Goal: Information Seeking & Learning: Learn about a topic

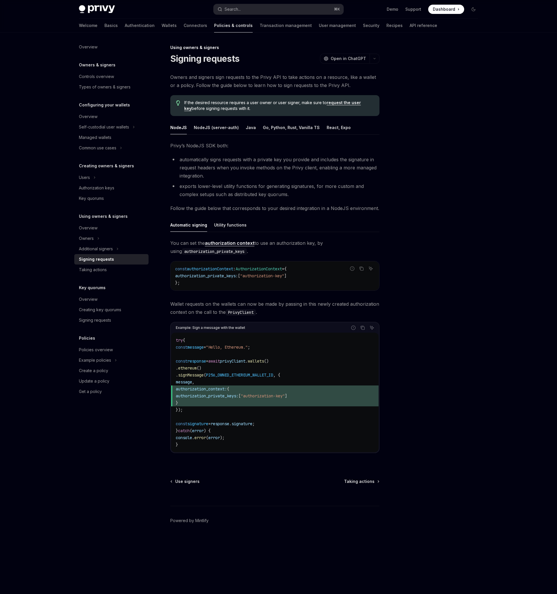
click at [219, 174] on li "automatically signs requests with a private key you provide and includes the si…" at bounding box center [274, 167] width 209 height 24
click at [218, 201] on div "Privy’s NodeJS SDK both: automatically signs requests with a private key you pr…" at bounding box center [274, 301] width 209 height 321
click at [235, 9] on div "Search..." at bounding box center [232, 9] width 16 height 7
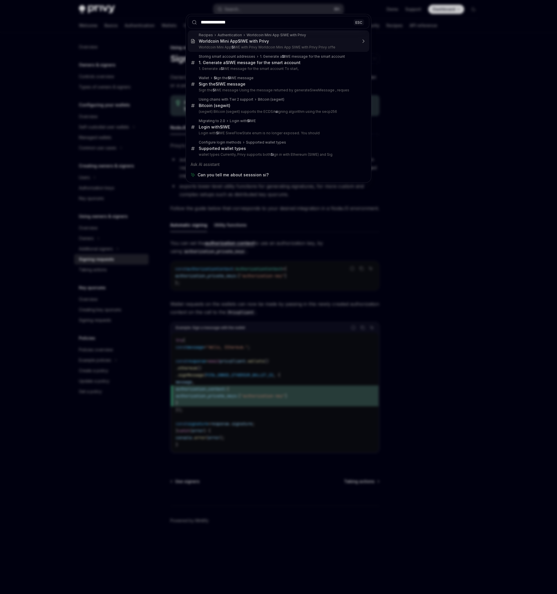
type input "**********"
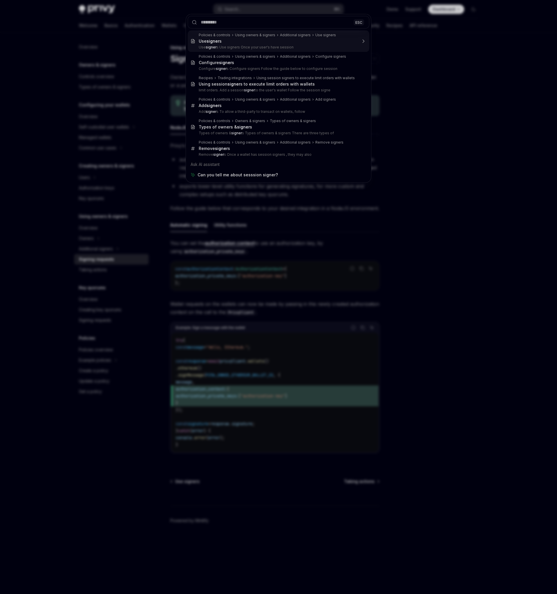
type textarea "*"
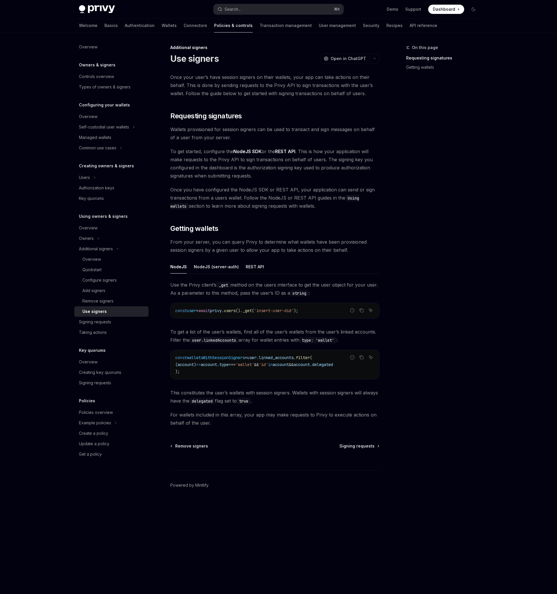
click at [442, 213] on div "On this page Requesting signatures Getting wallets" at bounding box center [438, 319] width 88 height 550
click at [428, 353] on div "On this page Requesting signatures Getting wallets" at bounding box center [438, 319] width 88 height 550
click at [469, 374] on div "On this page Requesting signatures Getting wallets" at bounding box center [438, 319] width 88 height 550
click at [264, 16] on div "Privy Docs home page Search... ⌘ K Demo Support Dashboard Dashboard Search..." at bounding box center [278, 9] width 399 height 19
click at [263, 14] on button "Search... ⌘ K" at bounding box center [278, 9] width 130 height 10
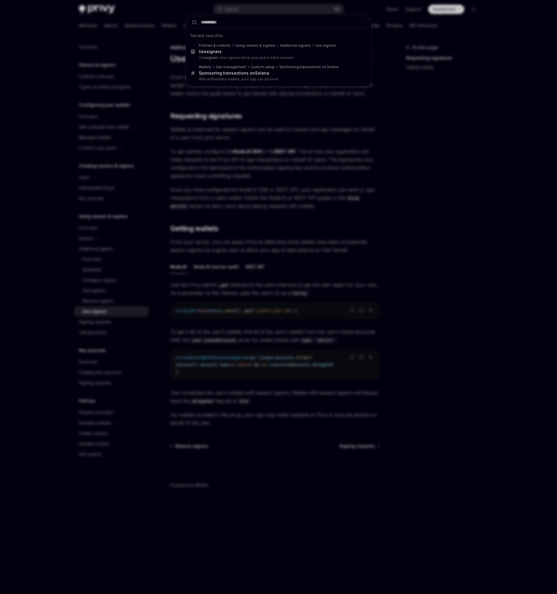
type input "**********"
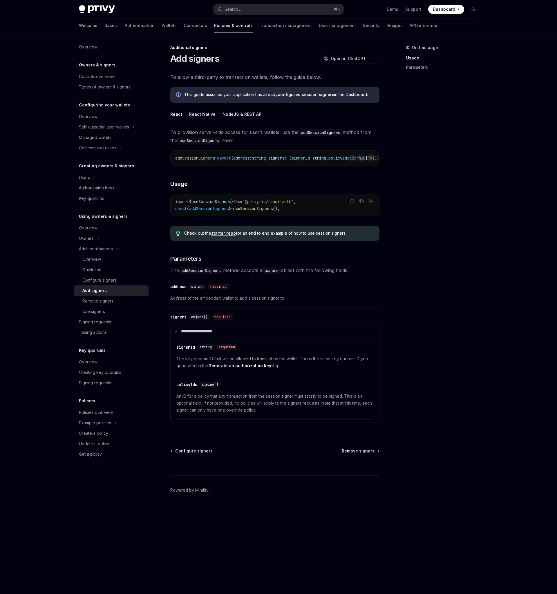
click at [195, 113] on button "React Native" at bounding box center [202, 114] width 26 height 14
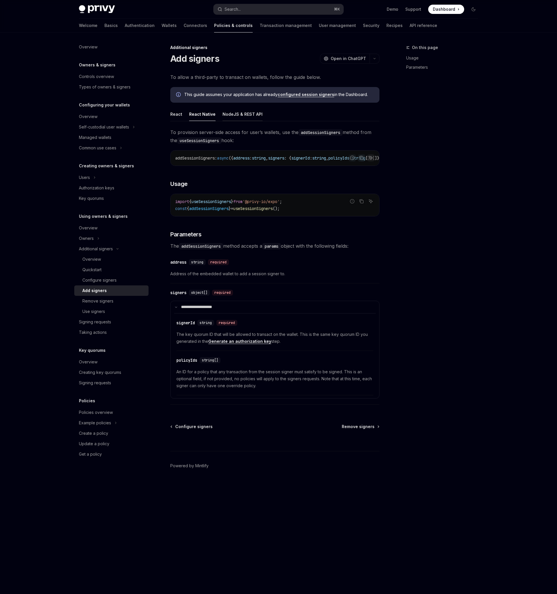
click at [241, 113] on button "NodeJS & REST API" at bounding box center [242, 114] width 40 height 14
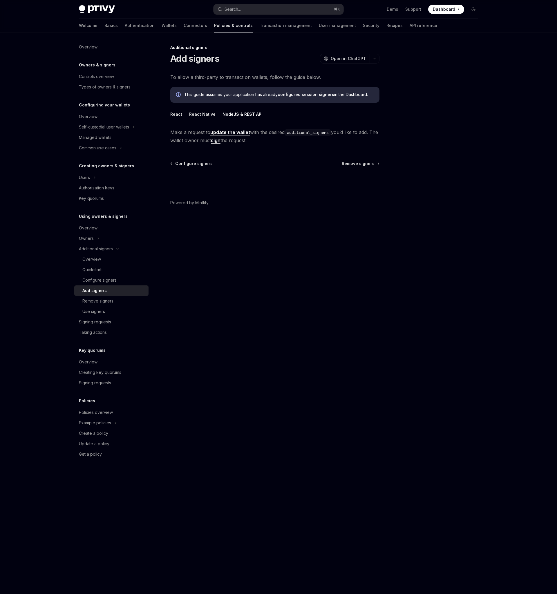
click at [174, 115] on button "React" at bounding box center [176, 114] width 12 height 14
type textarea "*"
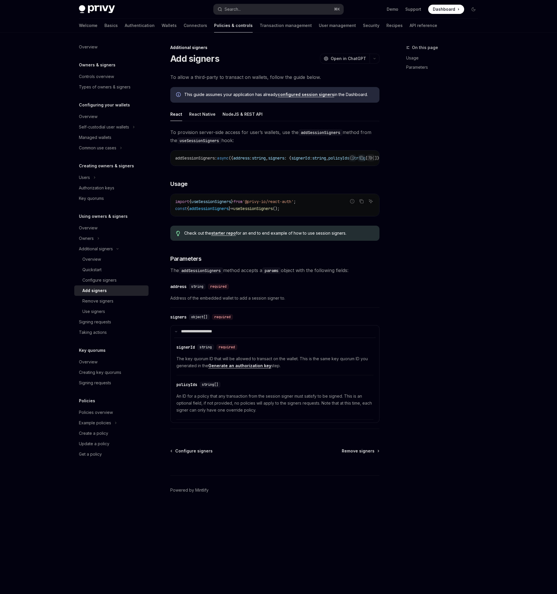
click at [476, 130] on div "On this page Usage Parameters" at bounding box center [438, 319] width 88 height 550
click at [470, 210] on div "On this page Usage Parameters" at bounding box center [438, 319] width 88 height 550
click at [472, 310] on div "On this page Usage Parameters" at bounding box center [438, 319] width 88 height 550
click at [497, 243] on div "Privy Docs home page Search... ⌘ K Demo Support Dashboard Dashboard Search... N…" at bounding box center [278, 297] width 557 height 594
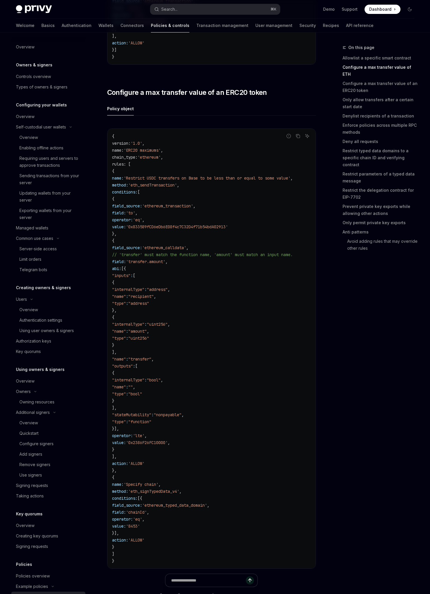
scroll to position [72, 0]
